Goal: Use online tool/utility: Utilize a website feature to perform a specific function

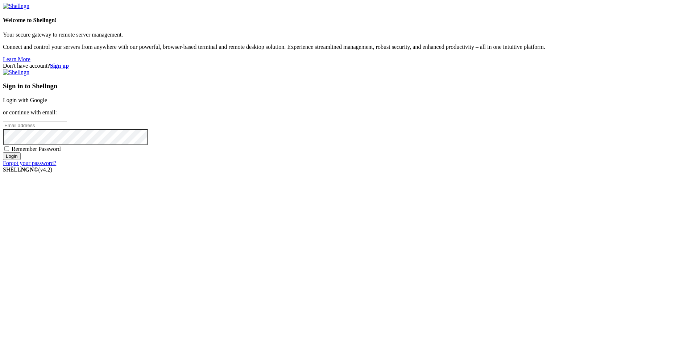
type input "[PERSON_NAME][EMAIL_ADDRESS][DOMAIN_NAME]"
click at [21, 160] on input "Login" at bounding box center [12, 157] width 18 height 8
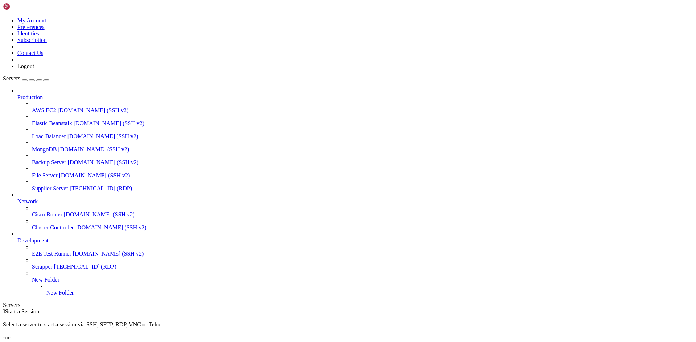
click at [68, 186] on span "Supplier Server" at bounding box center [50, 189] width 36 height 6
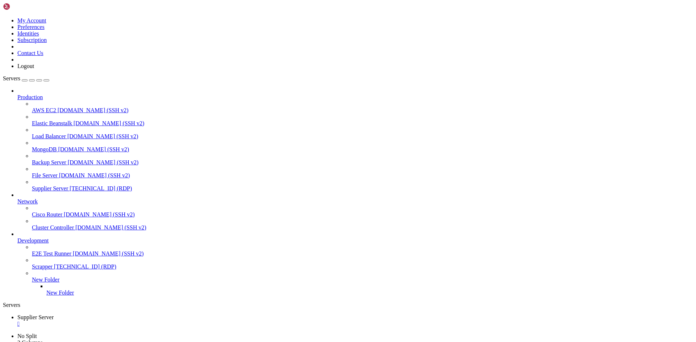
drag, startPoint x: 212, startPoint y: 465, endPoint x: 170, endPoint y: 466, distance: 42.4
